Goal: Transaction & Acquisition: Obtain resource

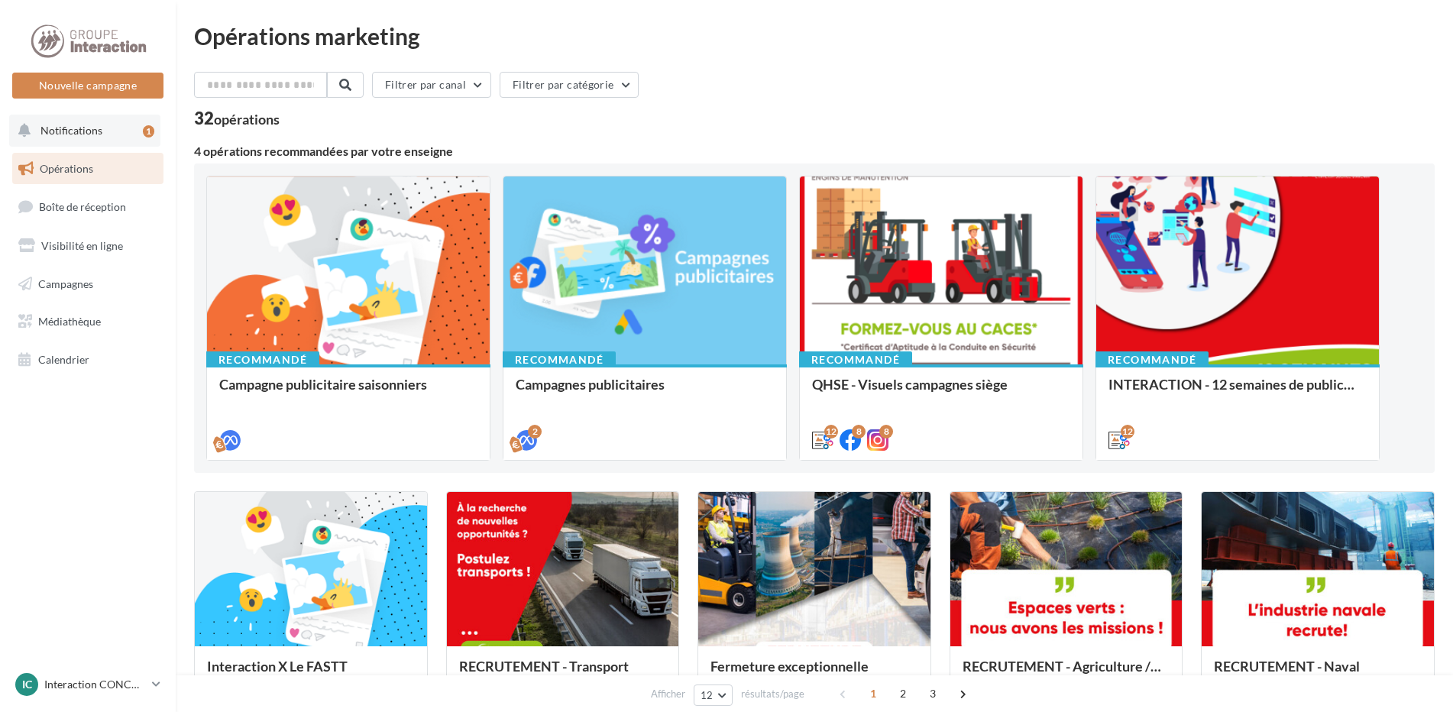
click at [95, 122] on button "Notifications 1" at bounding box center [84, 131] width 151 height 32
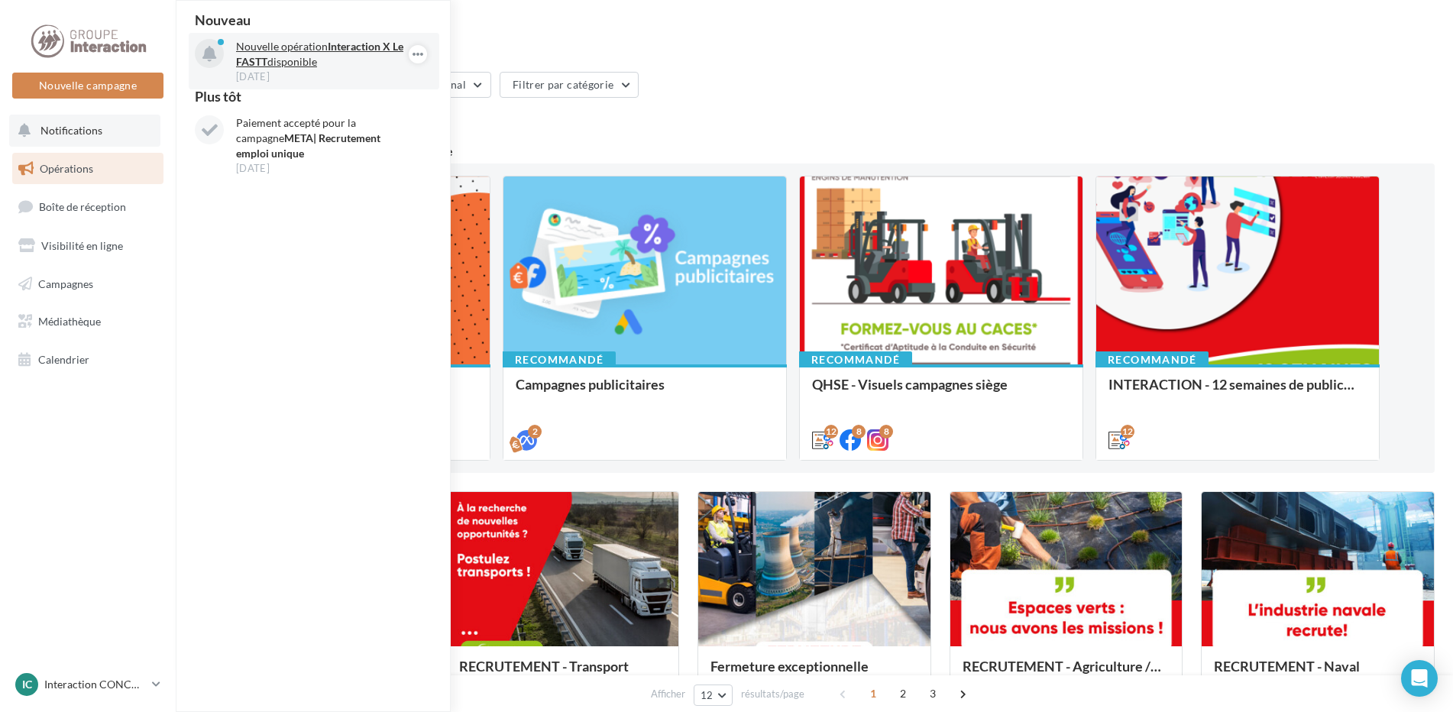
click at [294, 65] on p "Nouvelle opération Interaction X Le FASTT disponible" at bounding box center [324, 54] width 177 height 31
click at [305, 57] on p "Nouvelle opération Interaction X Le FASTT disponible" at bounding box center [324, 54] width 177 height 31
click at [416, 54] on icon "button" at bounding box center [418, 54] width 12 height 18
click at [325, 118] on button "Découvrir cette opération" at bounding box center [340, 119] width 173 height 35
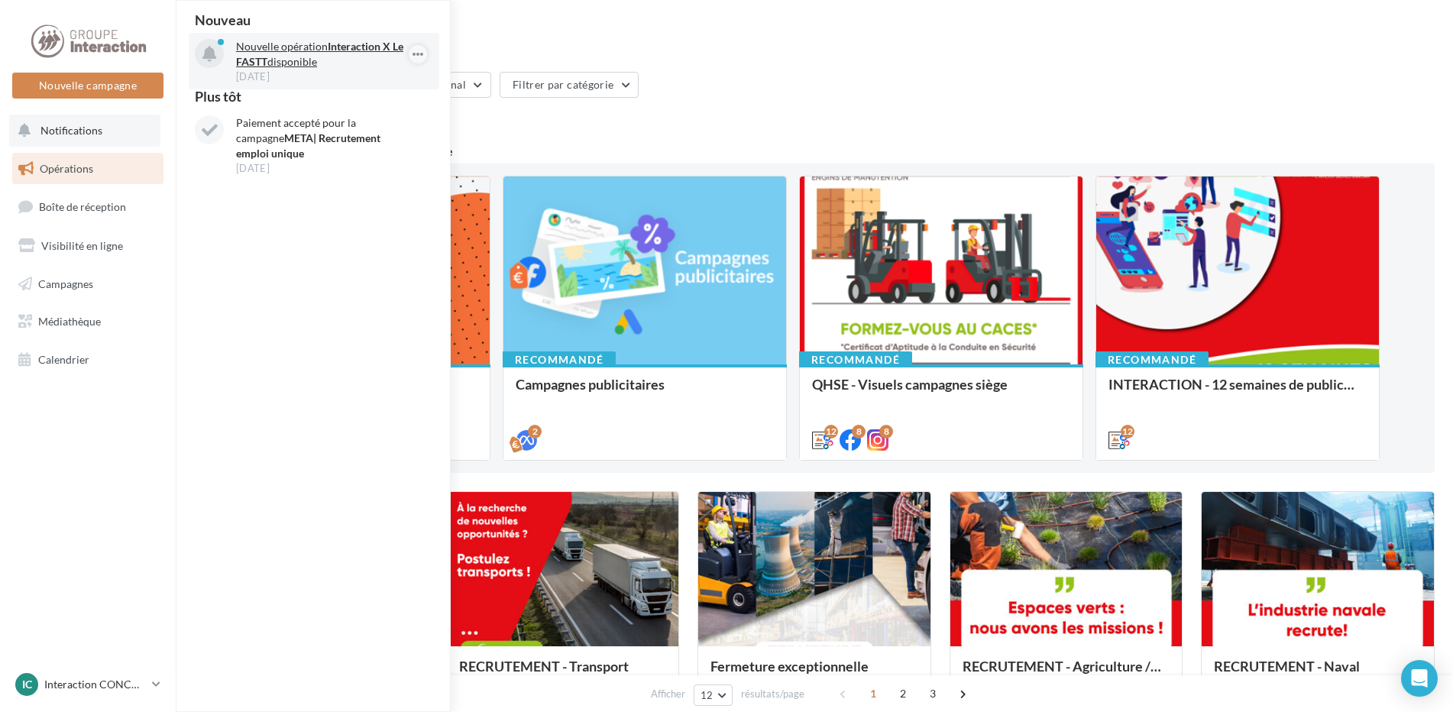
click at [521, 35] on div "Opérations marketing" at bounding box center [814, 35] width 1240 height 23
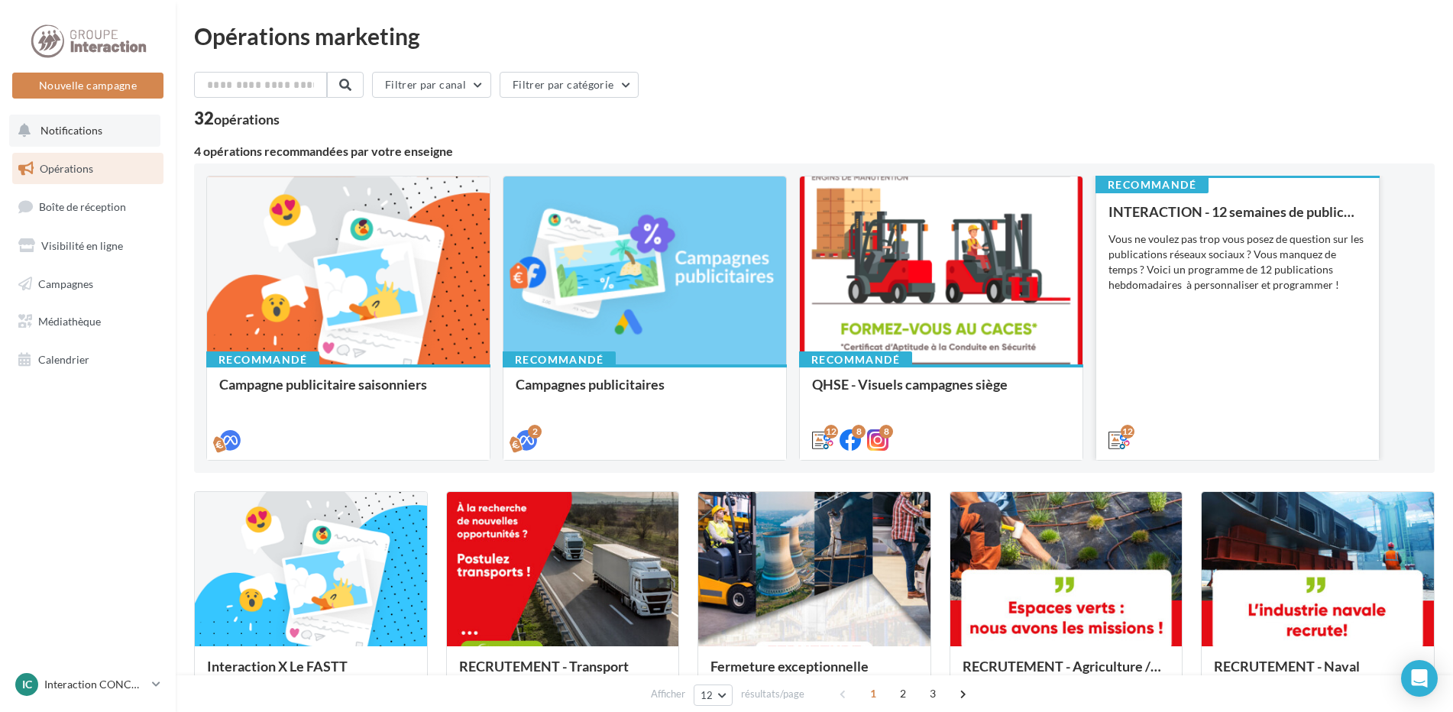
click at [1105, 349] on div "Recommandé INTERACTION - 12 semaines de publication Vous ne voulez pas trop vou…" at bounding box center [1237, 316] width 283 height 283
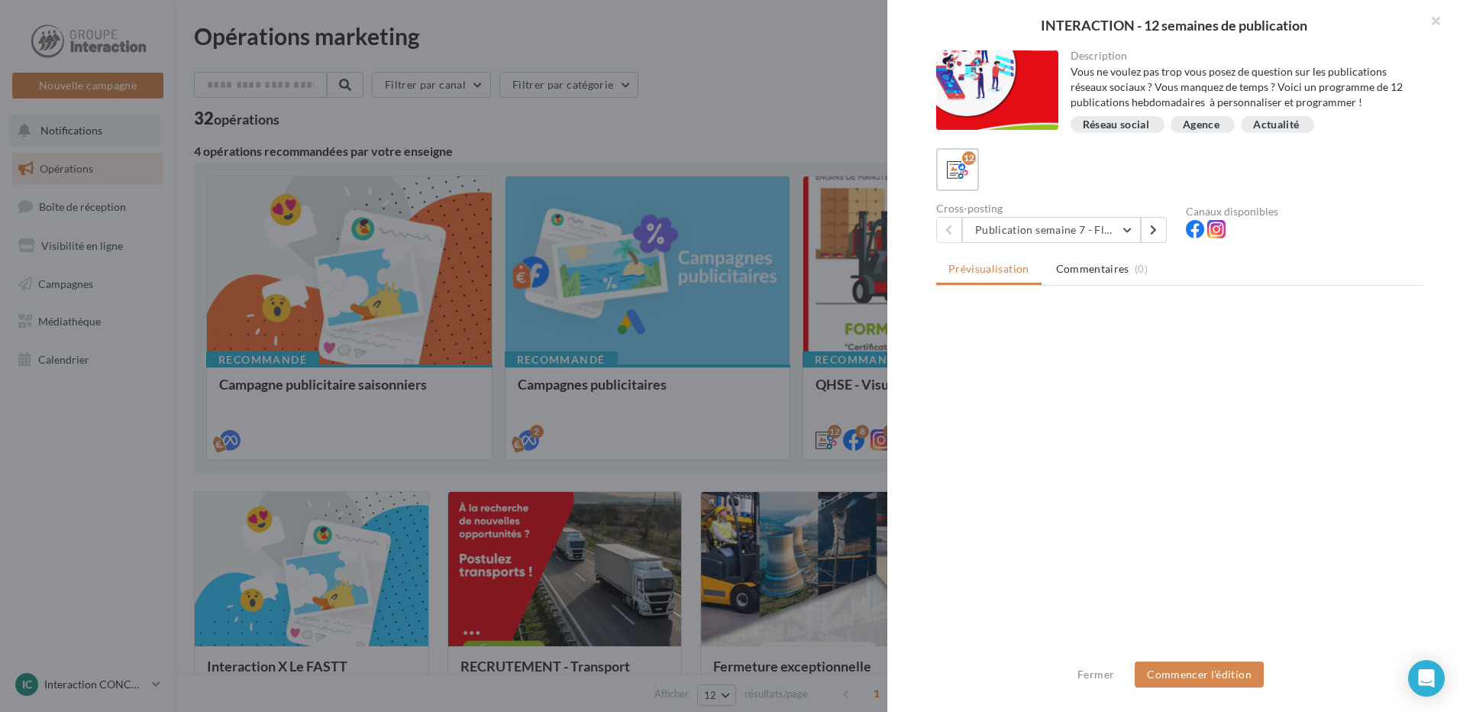
click at [1005, 343] on div "Description Vous ne voulez pas trop vous posez de question sur les publications…" at bounding box center [1179, 356] width 585 height 612
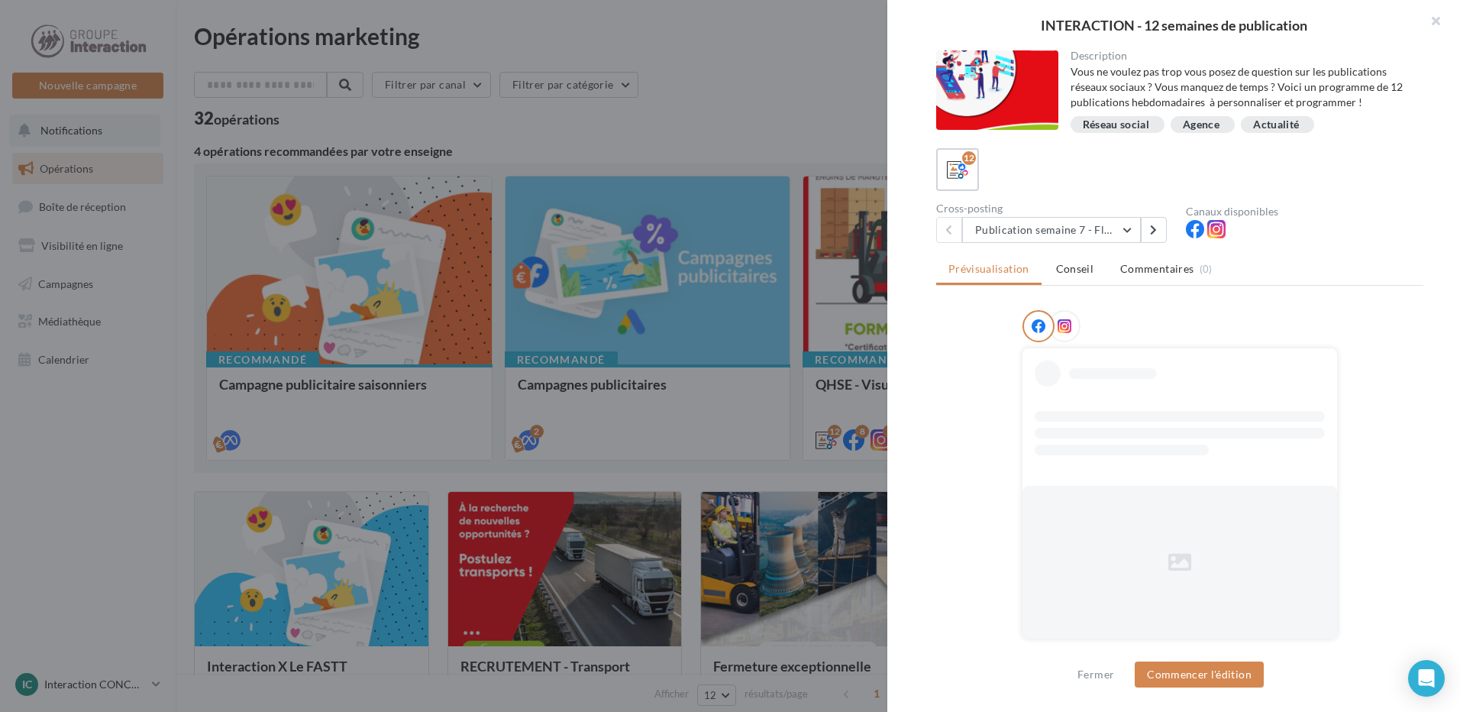
click at [826, 81] on div at bounding box center [730, 356] width 1460 height 712
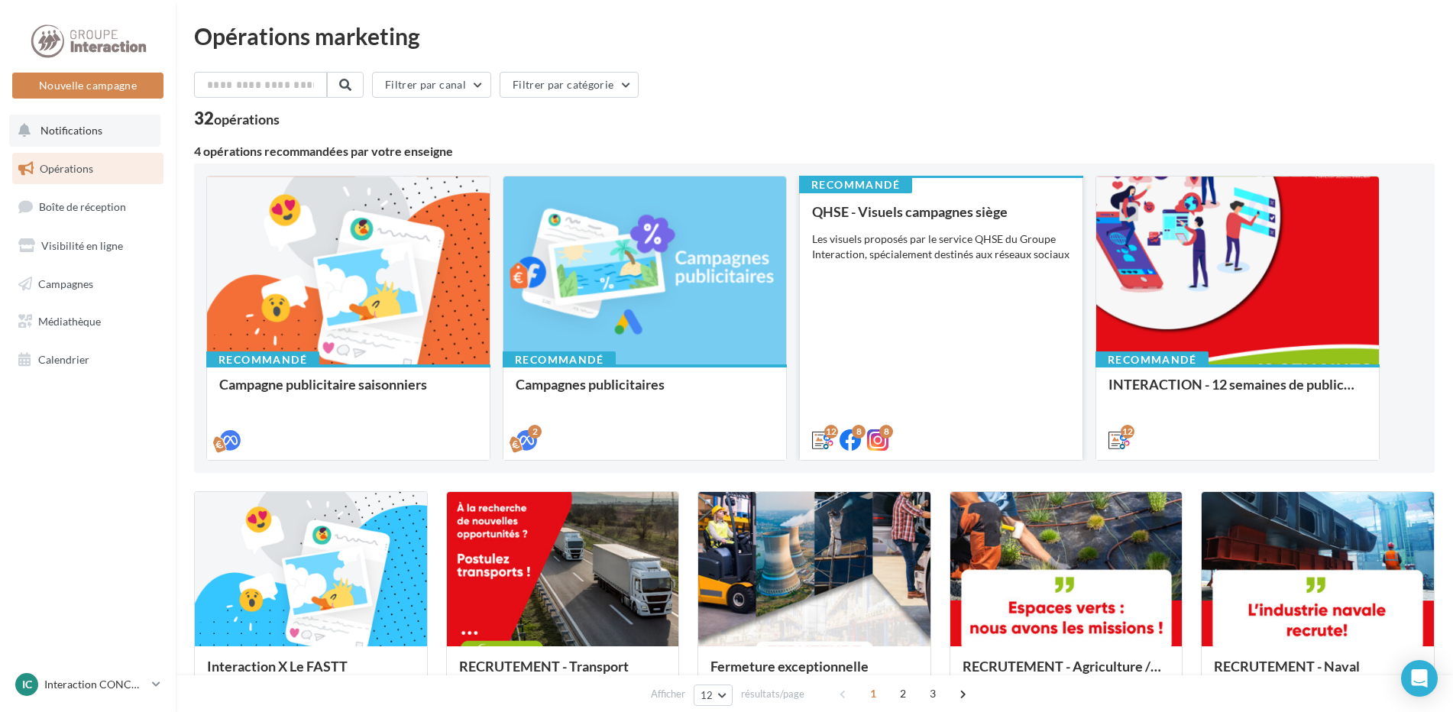
click at [907, 235] on div "Les visuels proposés par le service QHSE du Groupe Interaction, spécialement de…" at bounding box center [941, 246] width 258 height 31
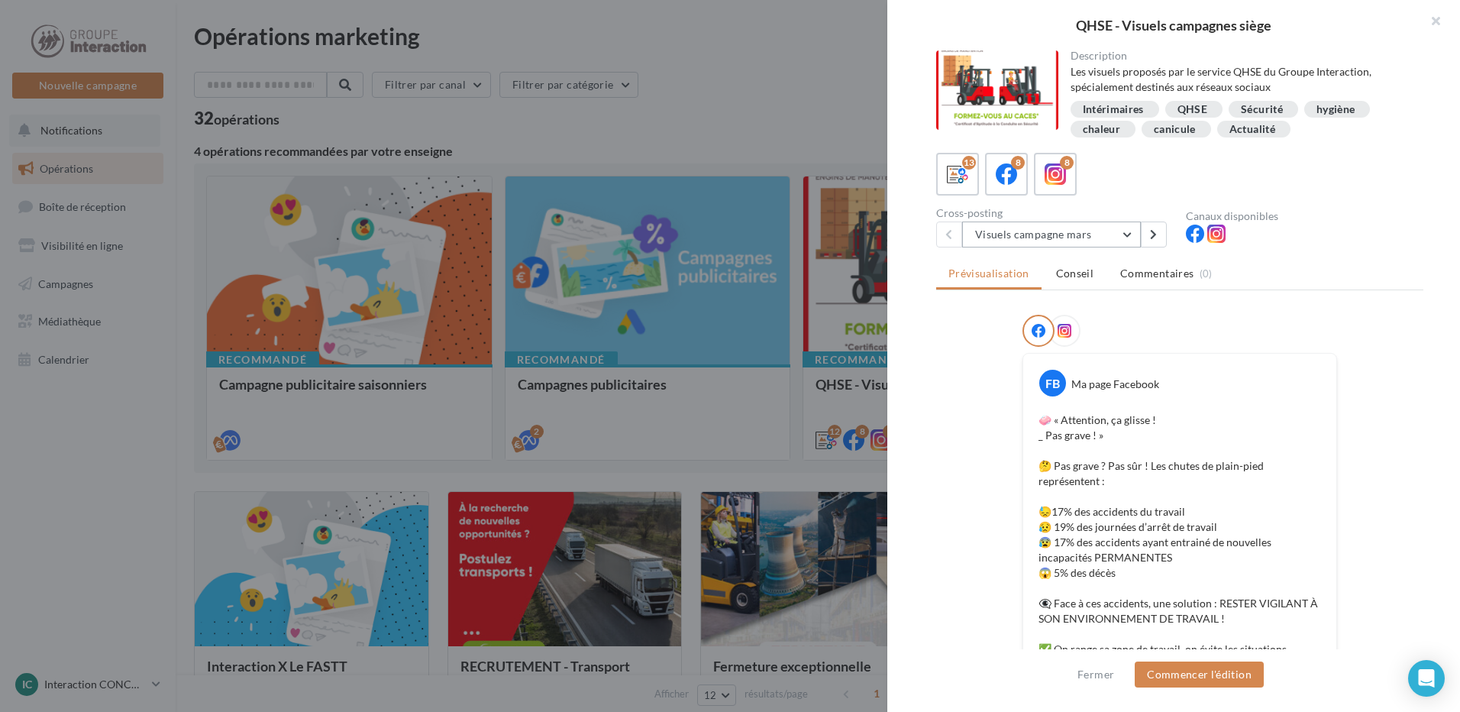
click at [1121, 242] on button "Visuels campagne mars" at bounding box center [1051, 234] width 179 height 26
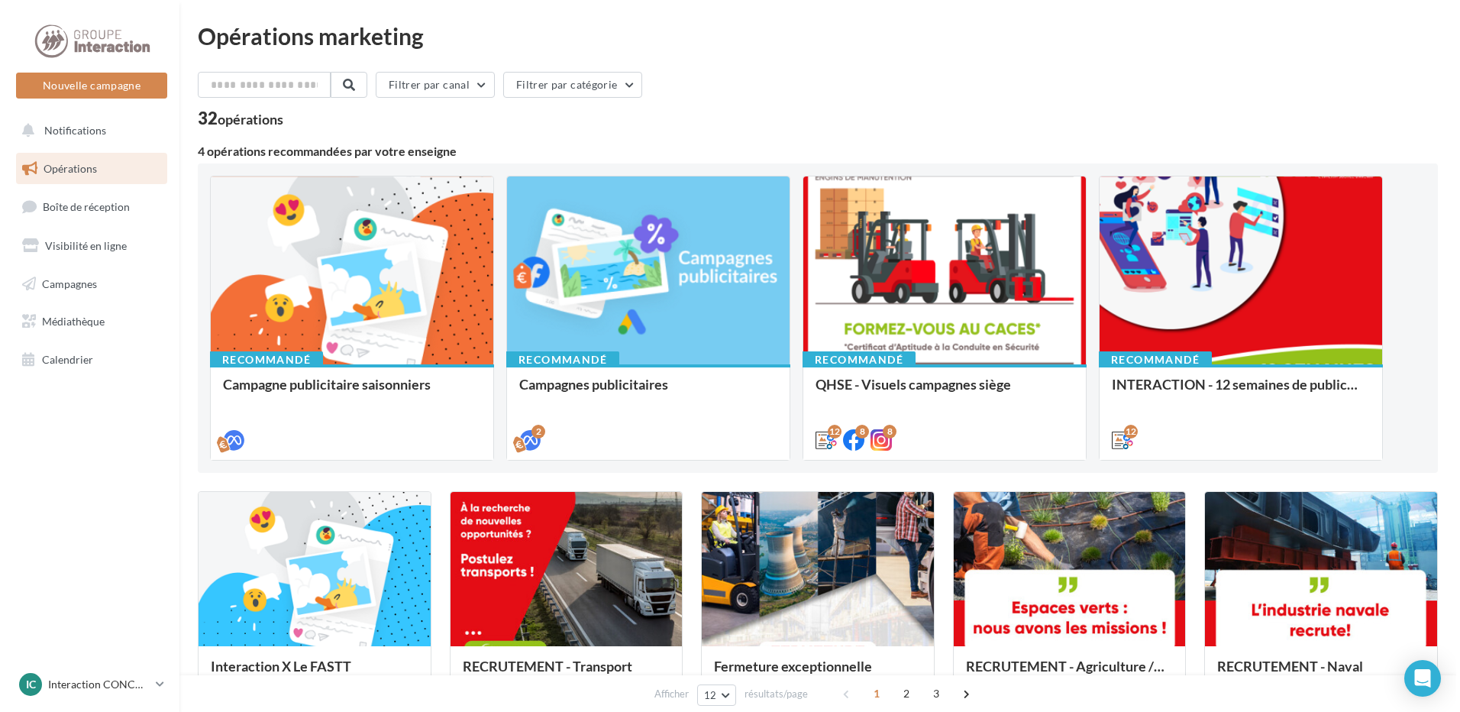
scroll to position [305, 0]
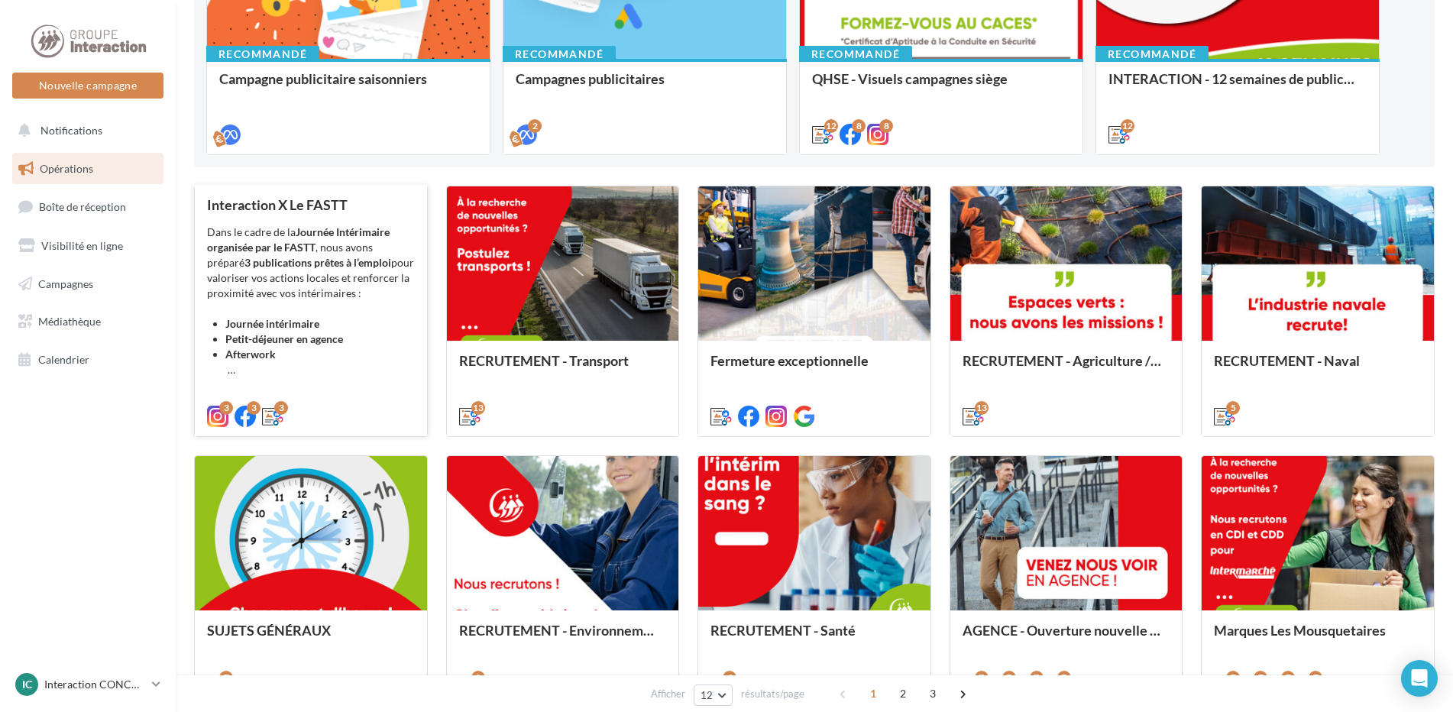
click at [289, 311] on div "Dans le cadre de la Journée Intérimaire organisée par le FASTT , nous avons pré…" at bounding box center [311, 301] width 208 height 153
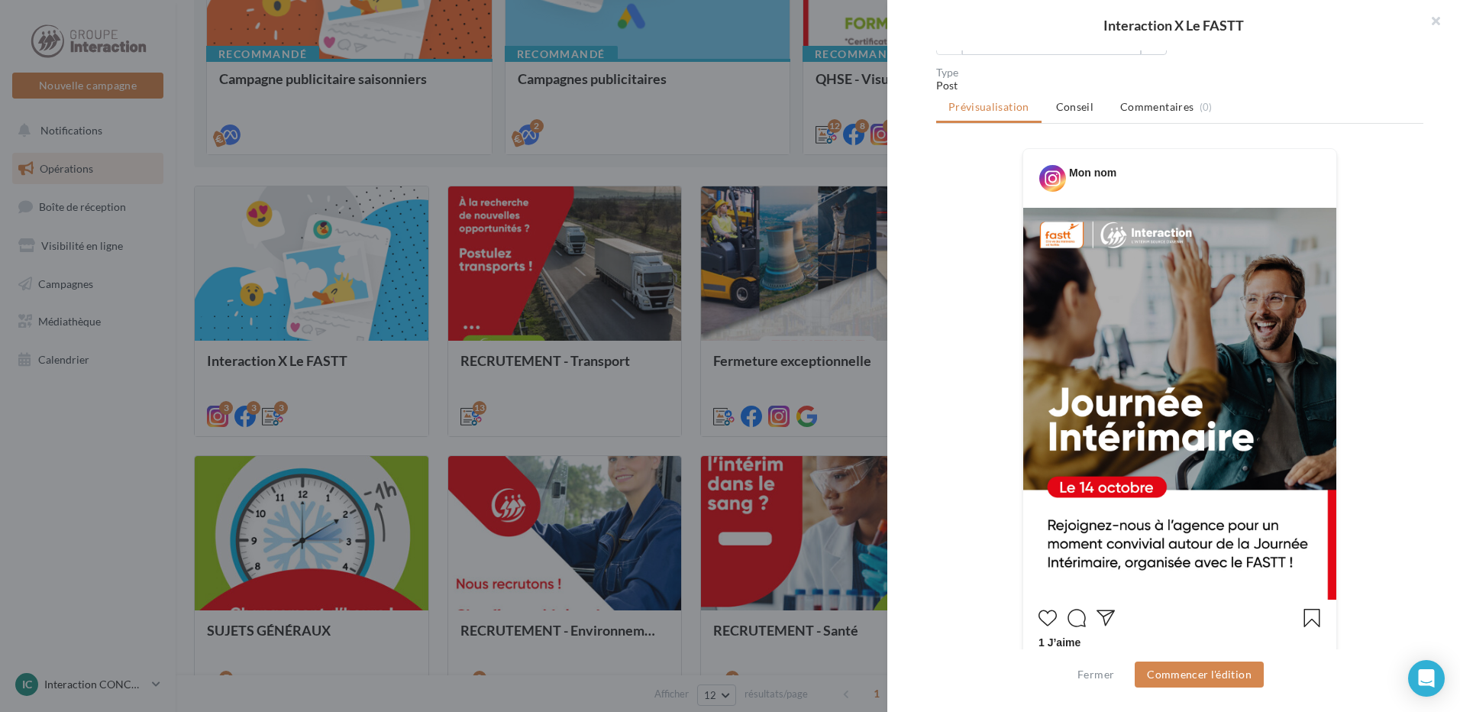
scroll to position [278, 0]
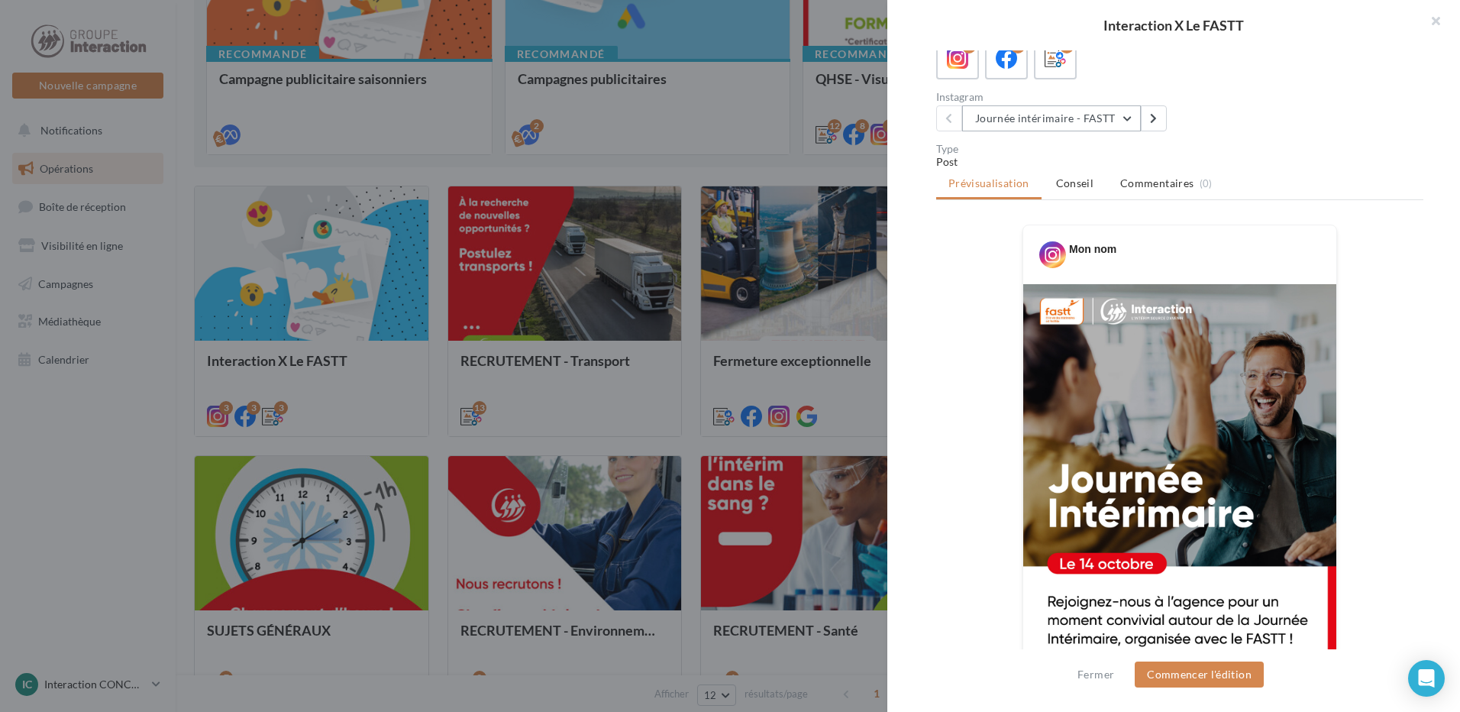
click at [1039, 130] on button "Journée intérimaire - FASTT" at bounding box center [1051, 118] width 179 height 26
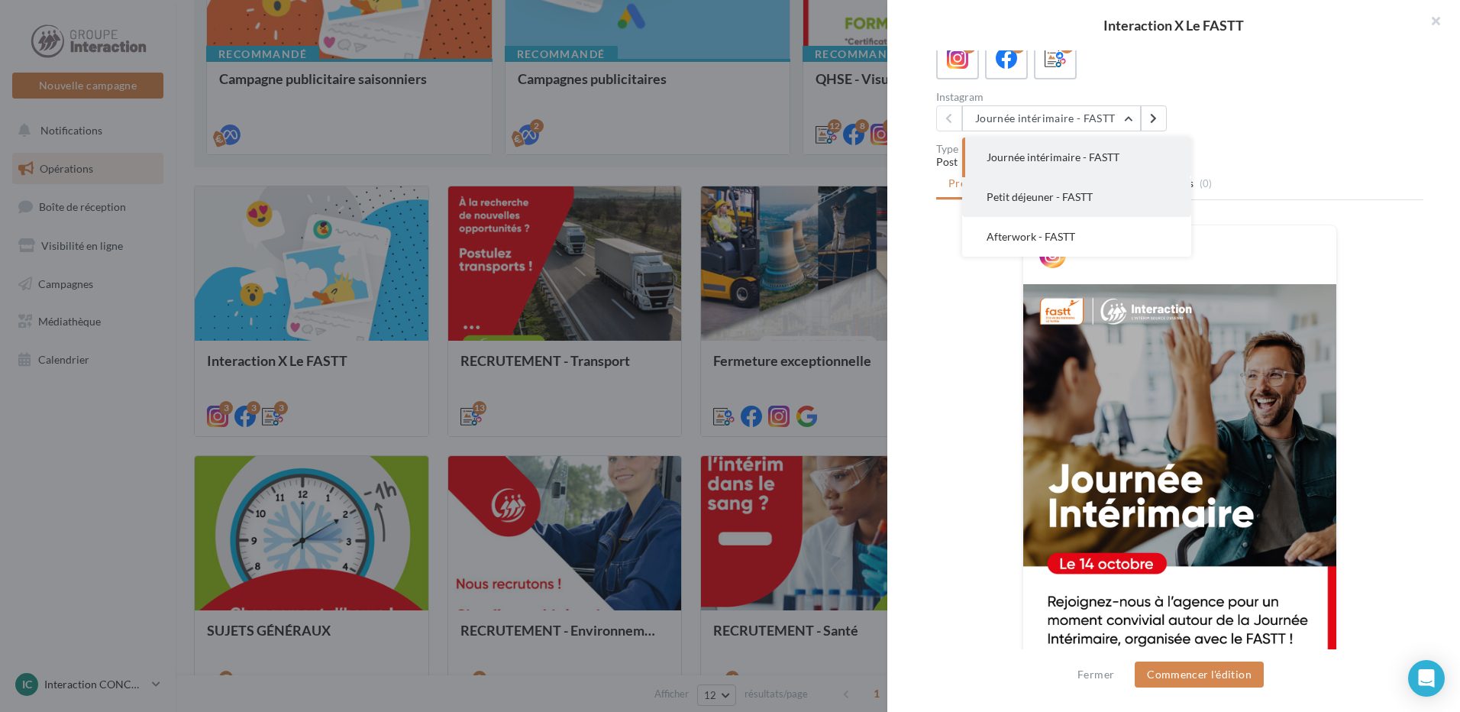
click at [1045, 203] on span "Petit déjeuner - FASTT" at bounding box center [1040, 196] width 106 height 13
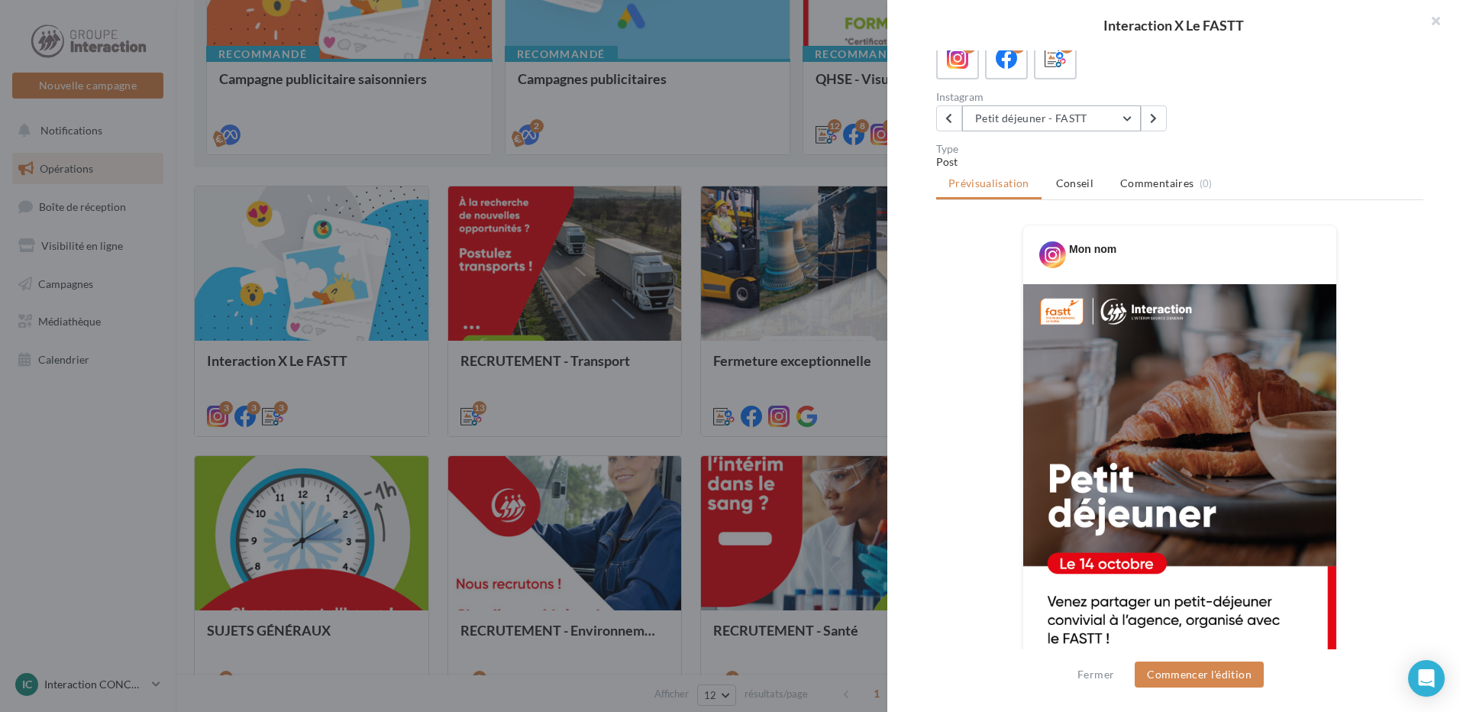
click at [1087, 131] on button "Petit déjeuner - FASTT" at bounding box center [1051, 118] width 179 height 26
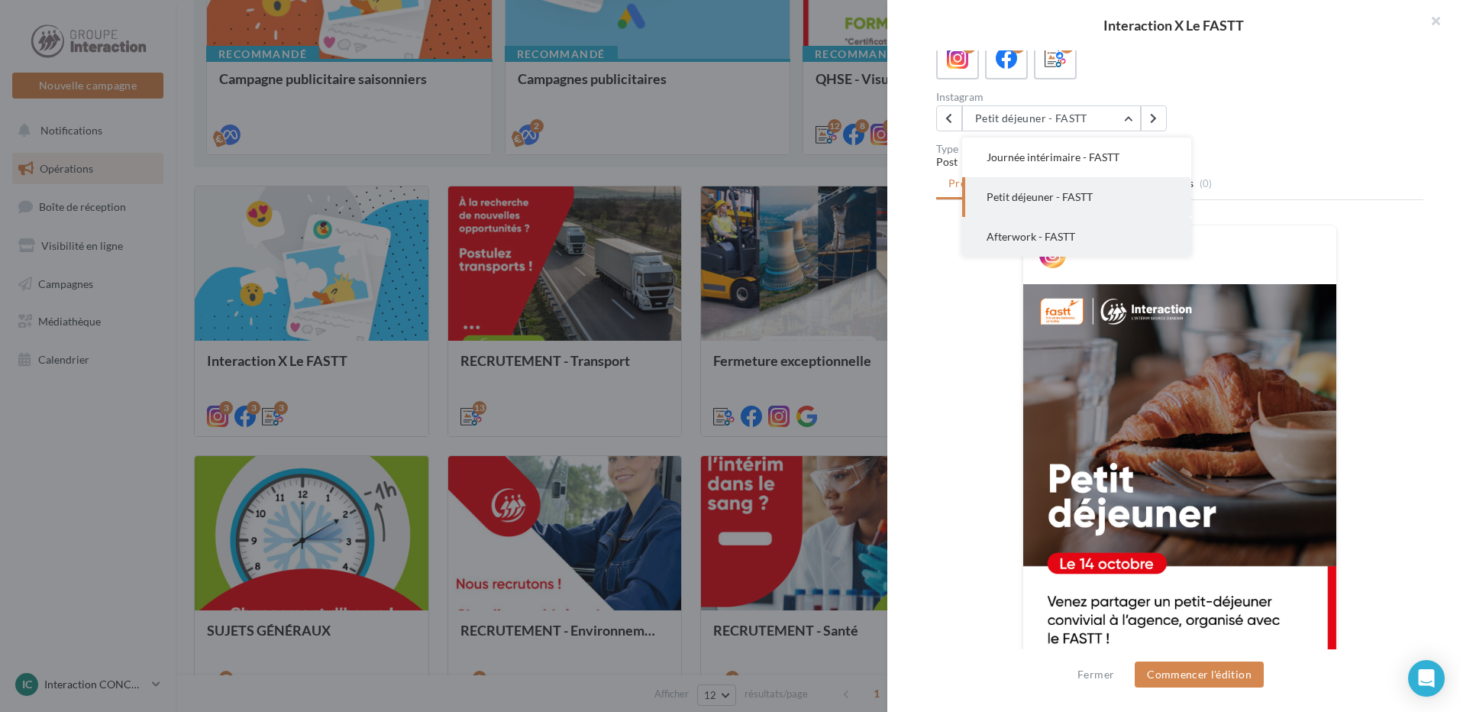
click at [1074, 245] on button "Afterwork - FASTT" at bounding box center [1076, 237] width 229 height 40
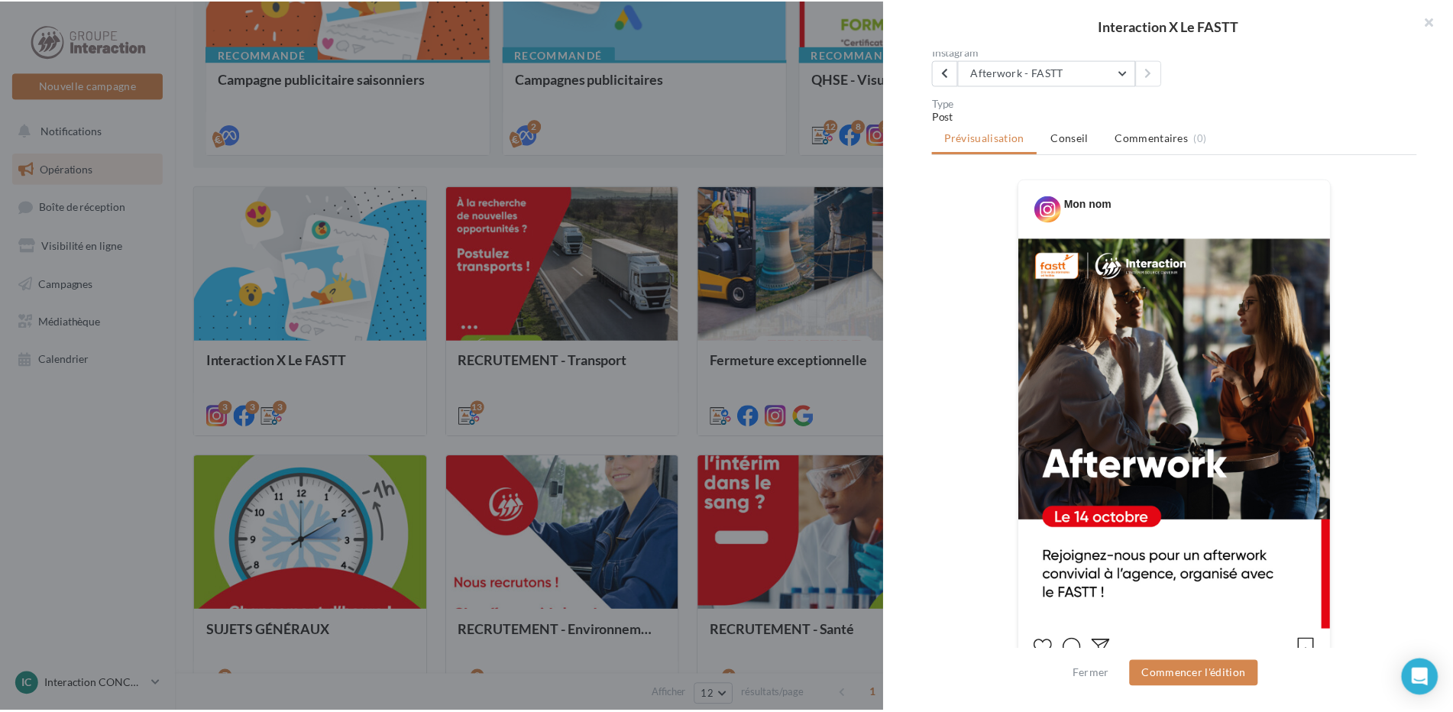
scroll to position [95, 0]
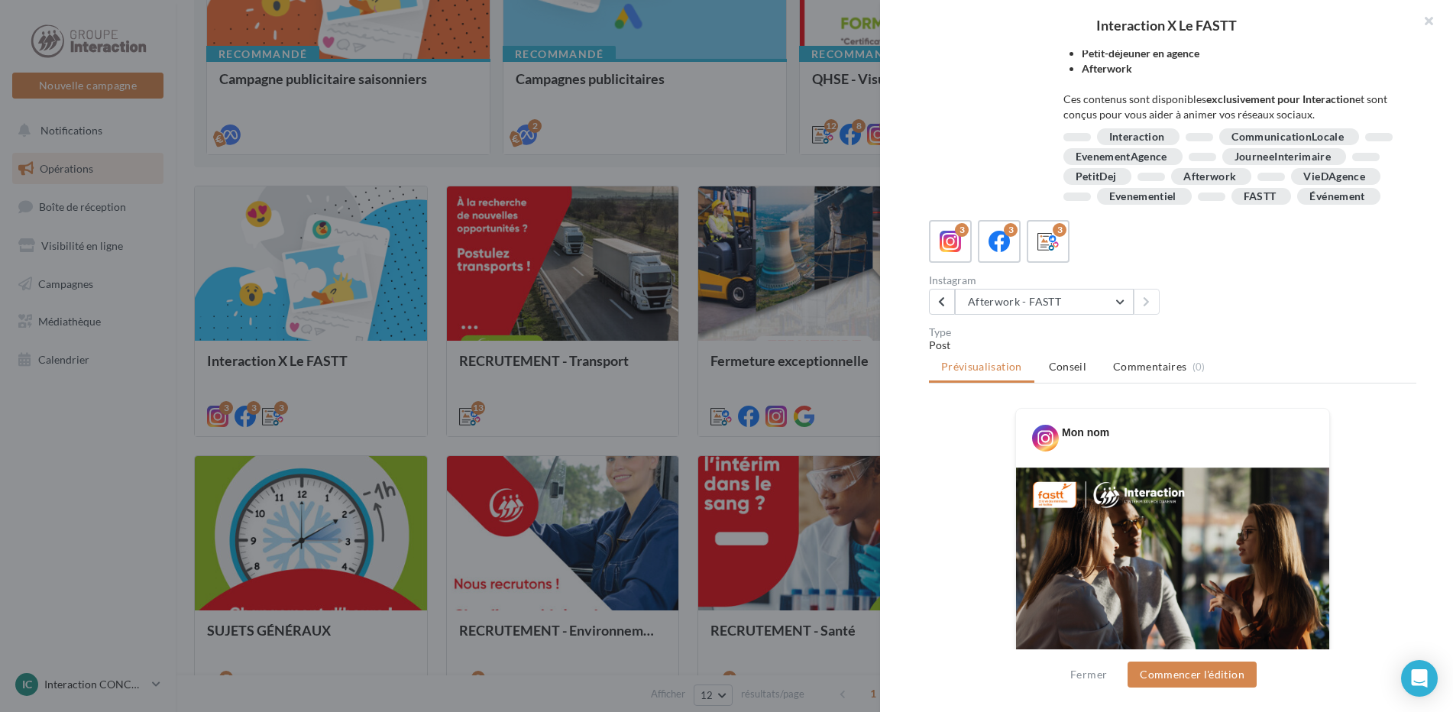
click at [477, 163] on div at bounding box center [726, 356] width 1453 height 712
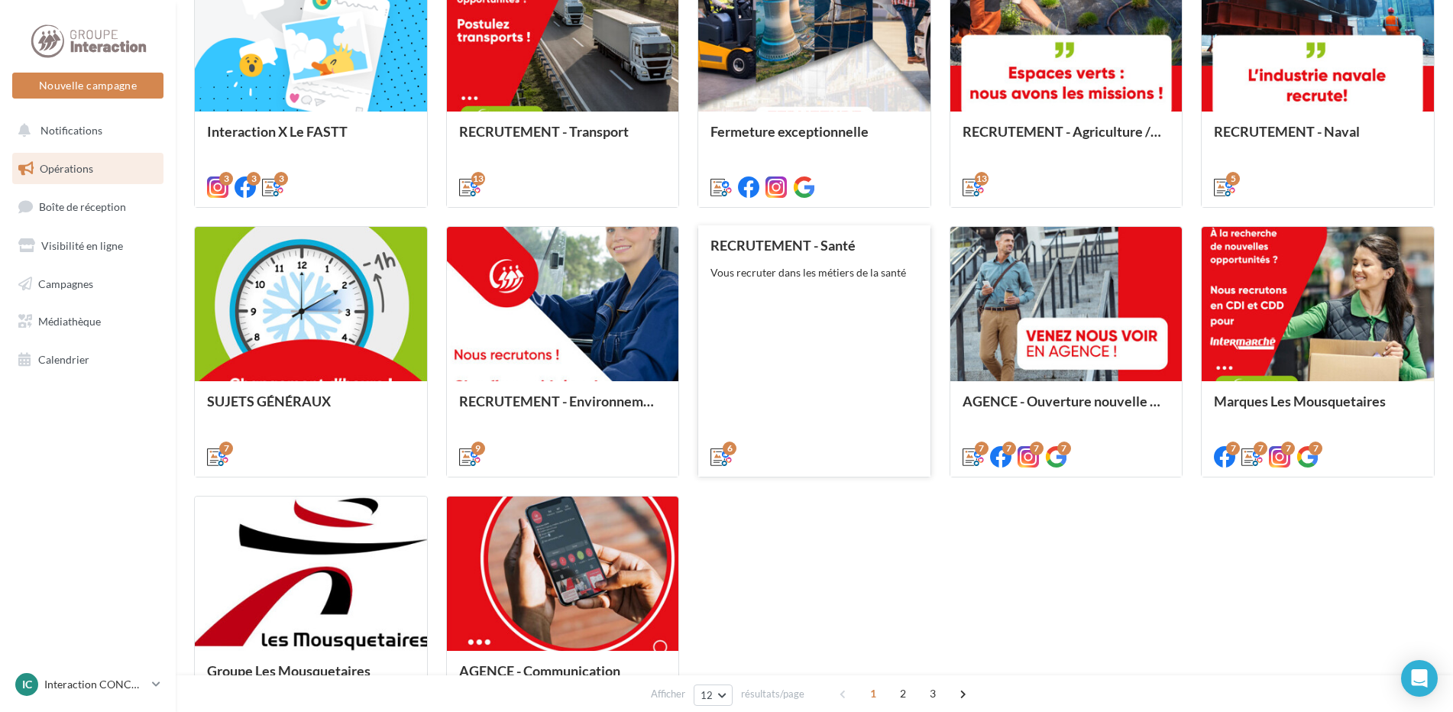
scroll to position [687, 0]
